Goal: Contribute content

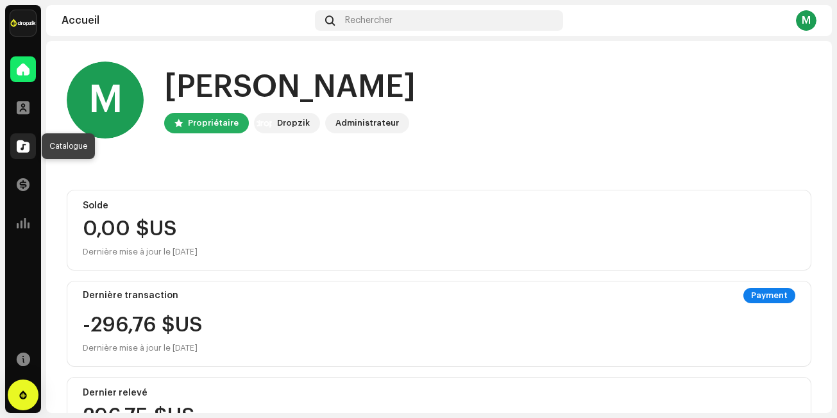
click at [27, 151] on span at bounding box center [23, 146] width 13 height 10
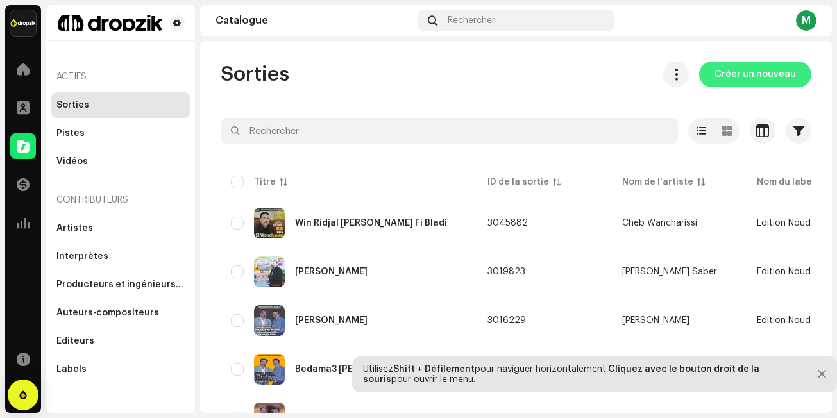
click at [747, 78] on span "Créer un nouveau" at bounding box center [754, 75] width 81 height 26
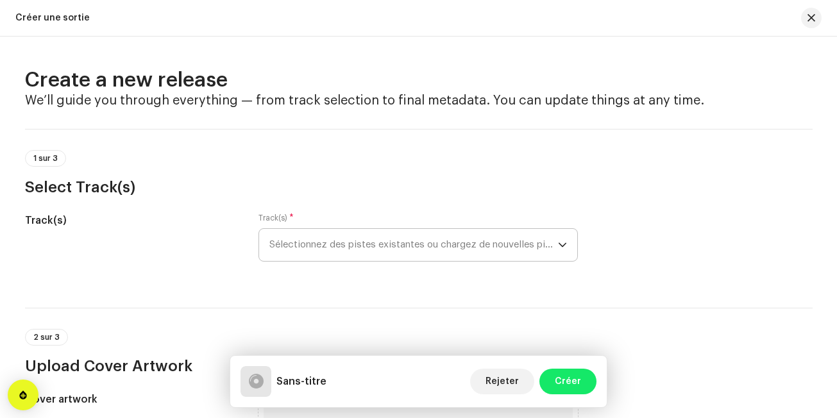
click at [560, 249] on div "dropdown trigger" at bounding box center [562, 245] width 9 height 32
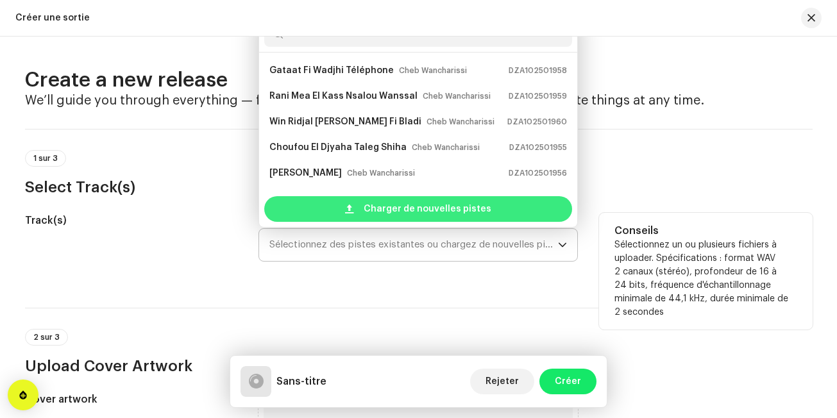
click at [546, 217] on div "Charger de nouvelles pistes" at bounding box center [418, 209] width 308 height 26
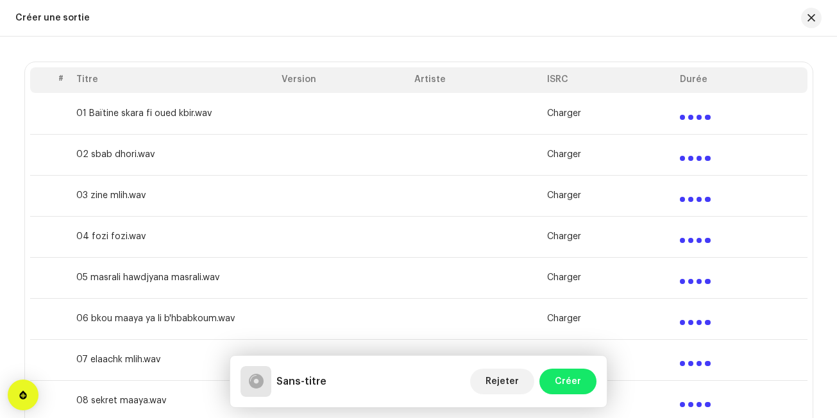
scroll to position [261, 0]
